Goal: Information Seeking & Learning: Learn about a topic

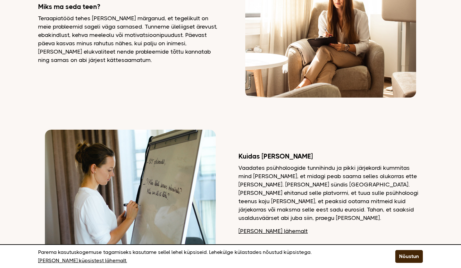
scroll to position [801, 0]
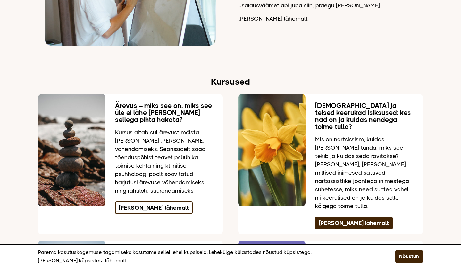
click at [143, 211] on link "[PERSON_NAME] lähemalt" at bounding box center [154, 207] width 78 height 13
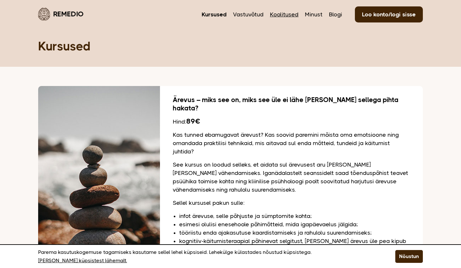
click at [282, 16] on link "Koolitused" at bounding box center [284, 14] width 29 height 8
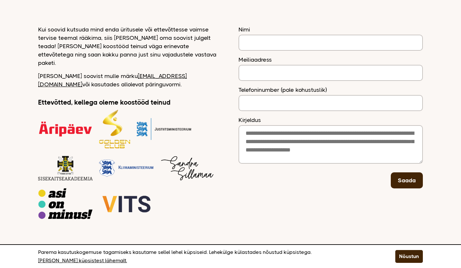
scroll to position [194, 0]
